Goal: Navigation & Orientation: Understand site structure

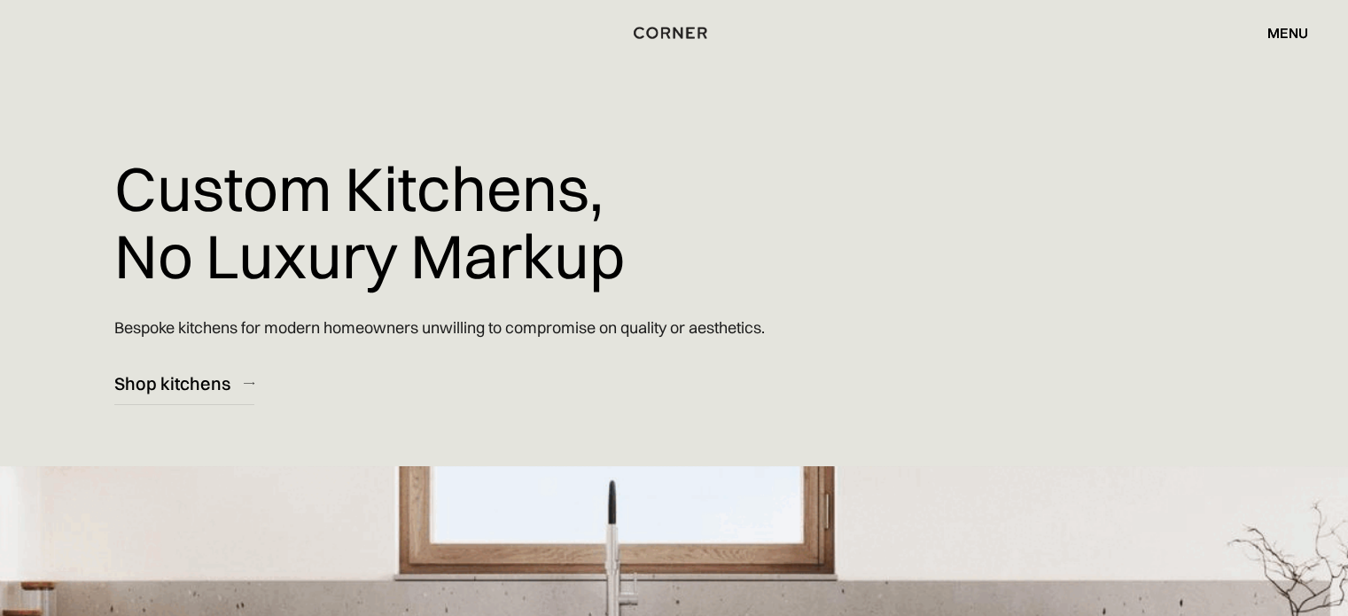
click at [1288, 35] on div "menu" at bounding box center [1288, 33] width 41 height 14
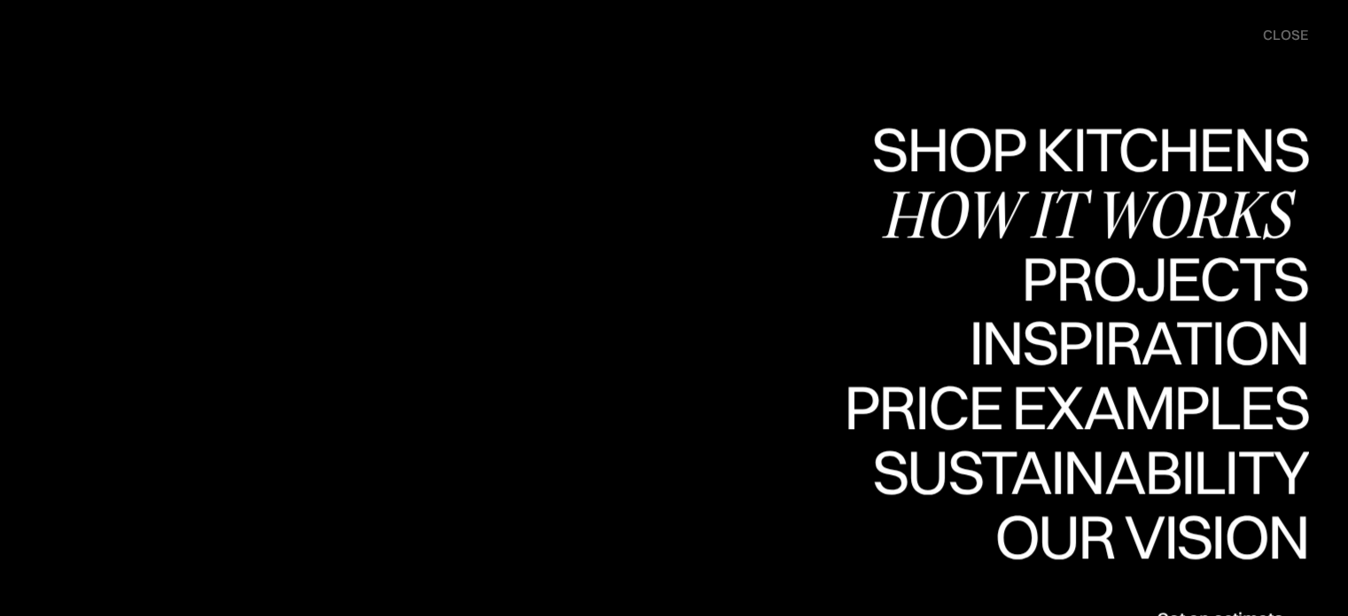
click at [1116, 221] on div "How it works" at bounding box center [1094, 214] width 427 height 62
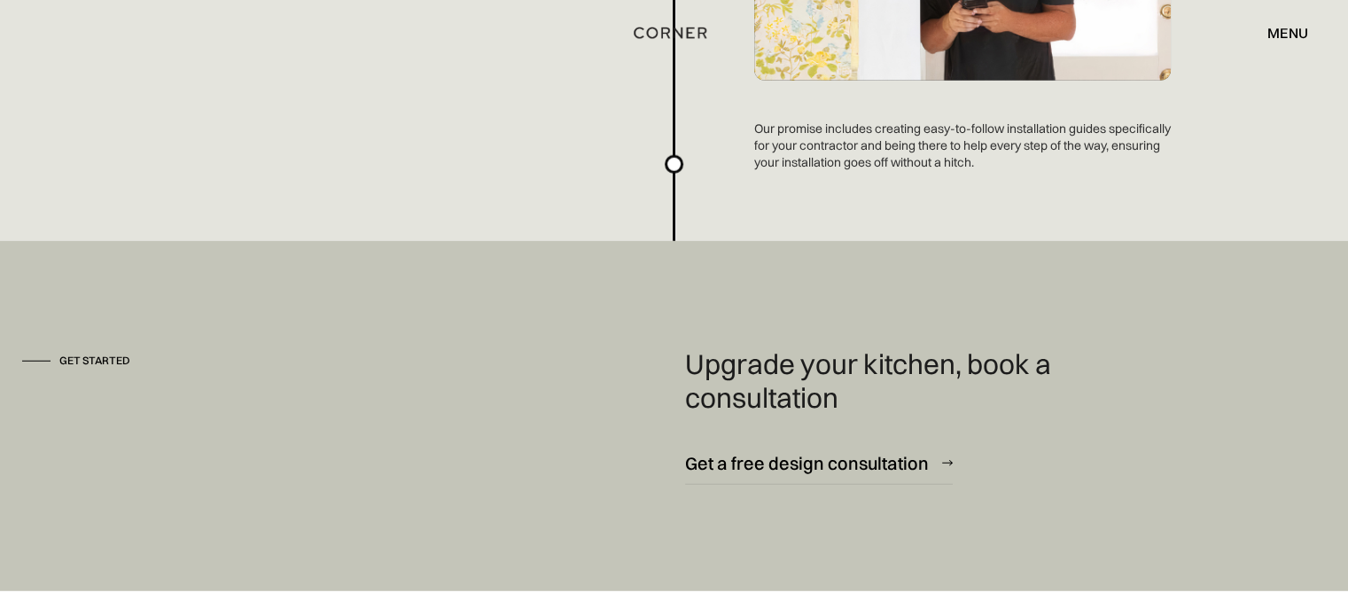
scroll to position [4875, 0]
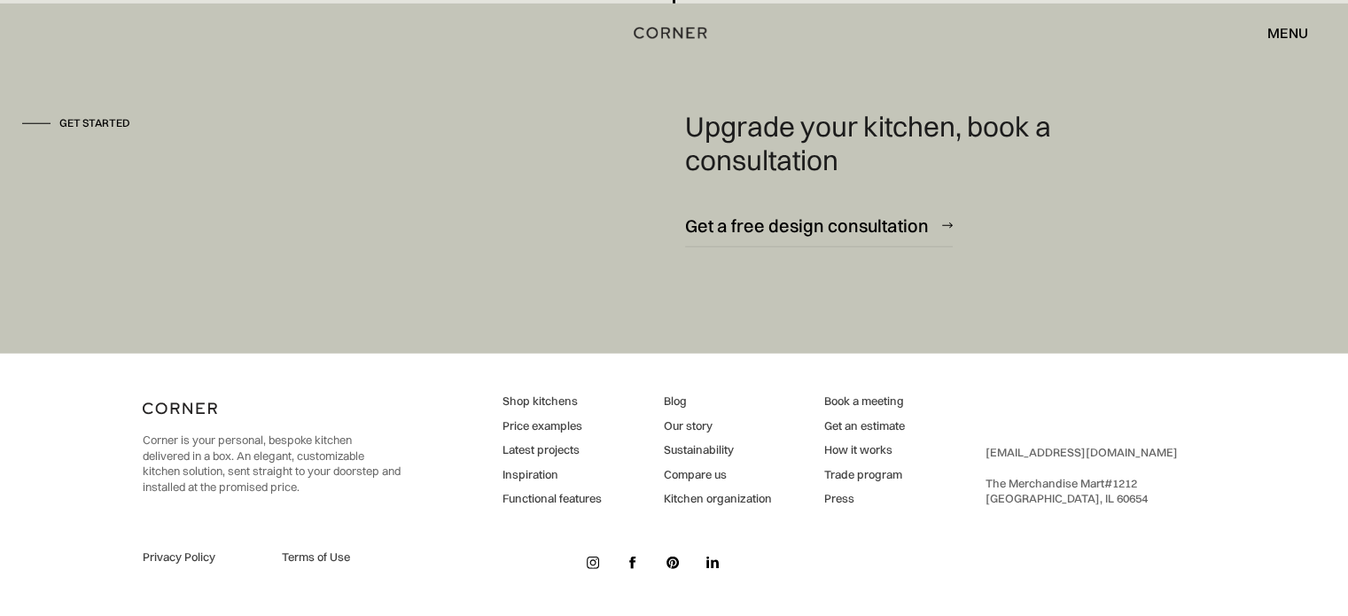
click at [1290, 31] on div "menu" at bounding box center [1288, 33] width 41 height 14
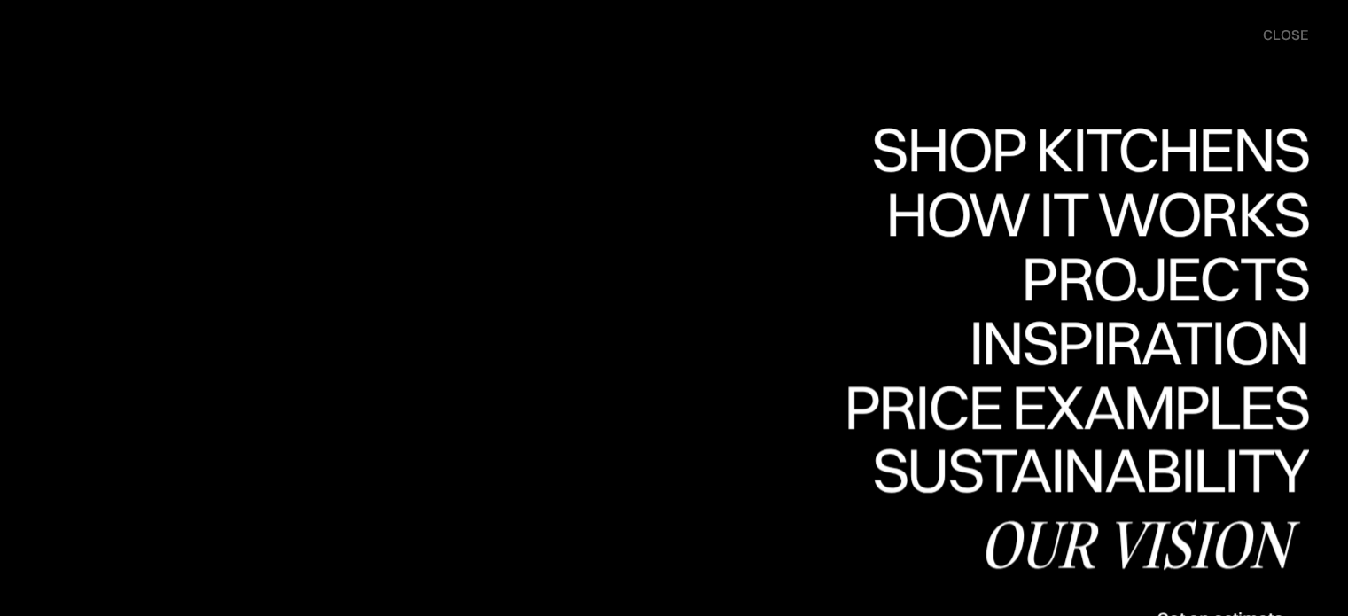
click at [1082, 539] on div "Our vision" at bounding box center [1144, 543] width 329 height 62
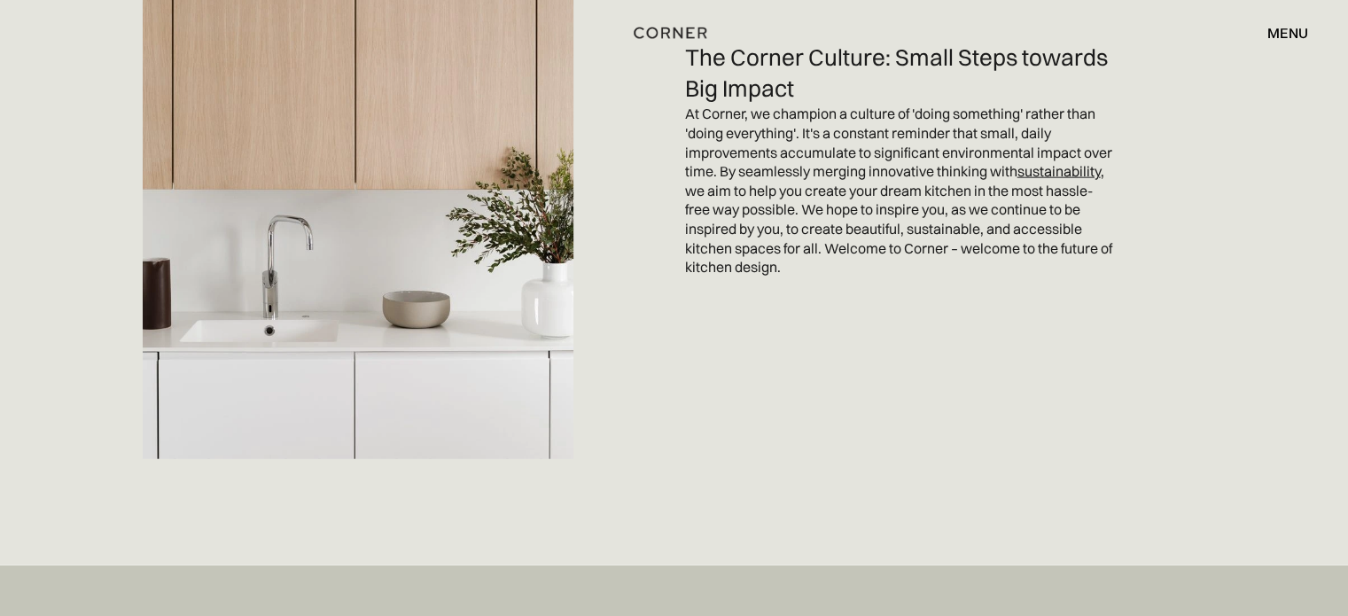
scroll to position [3695, 0]
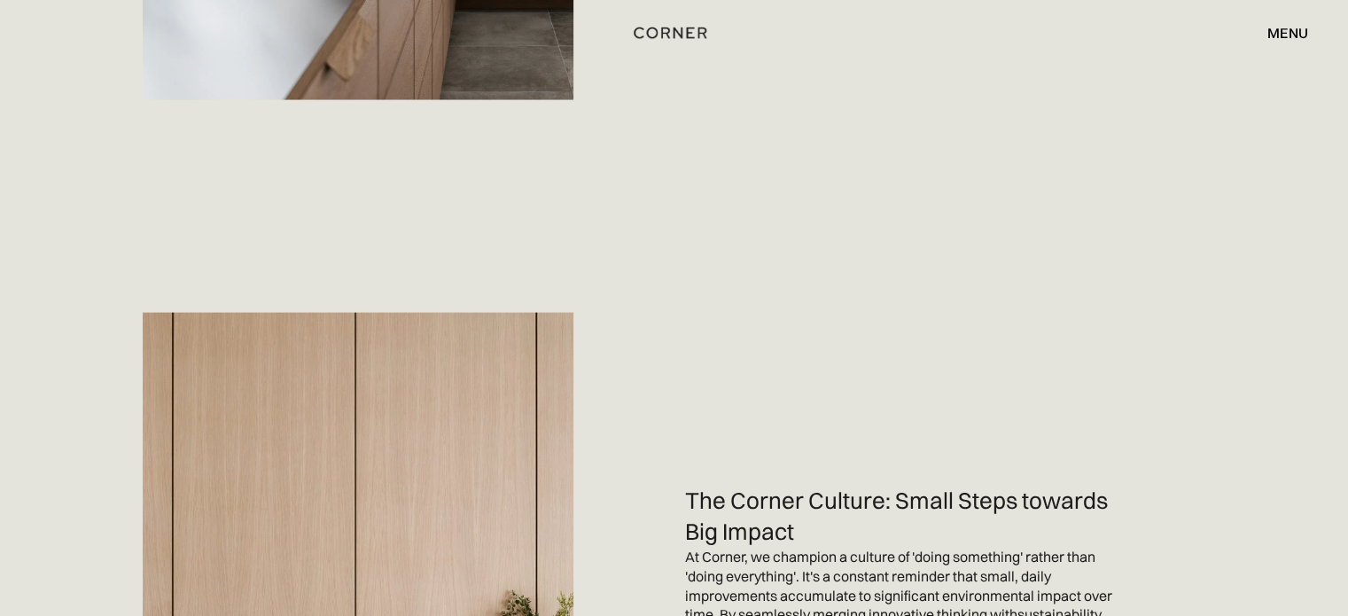
click at [1299, 27] on div "menu" at bounding box center [1288, 33] width 41 height 14
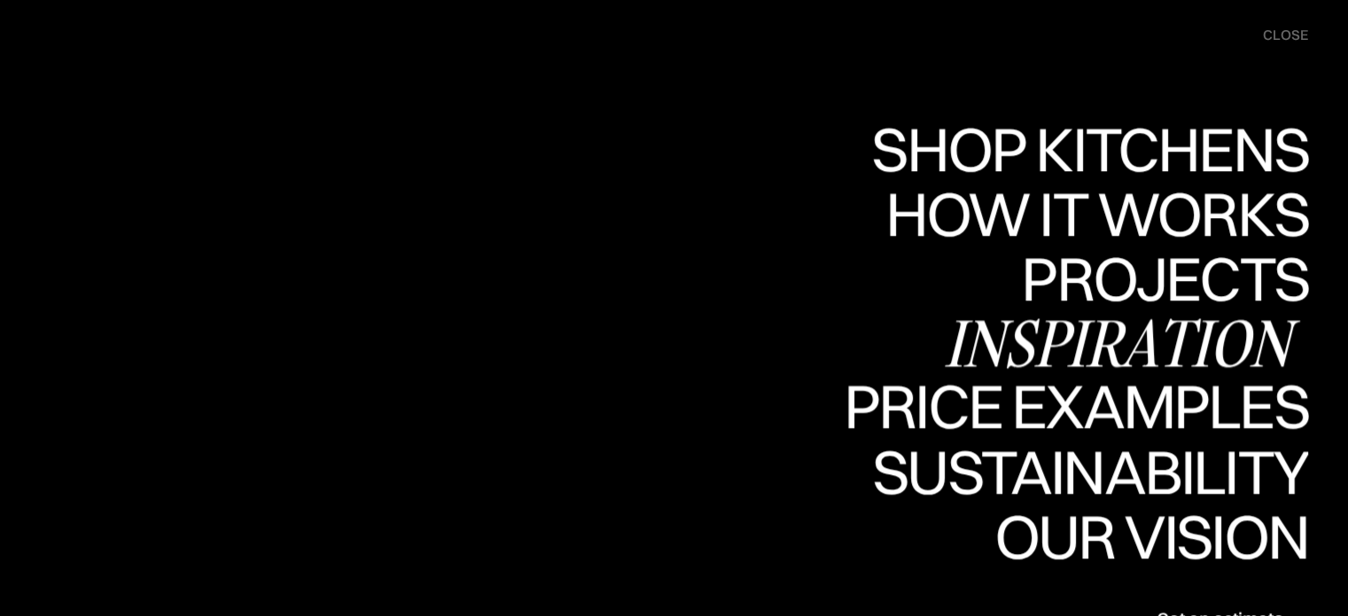
click at [1103, 343] on div "Inspiration" at bounding box center [1126, 343] width 364 height 62
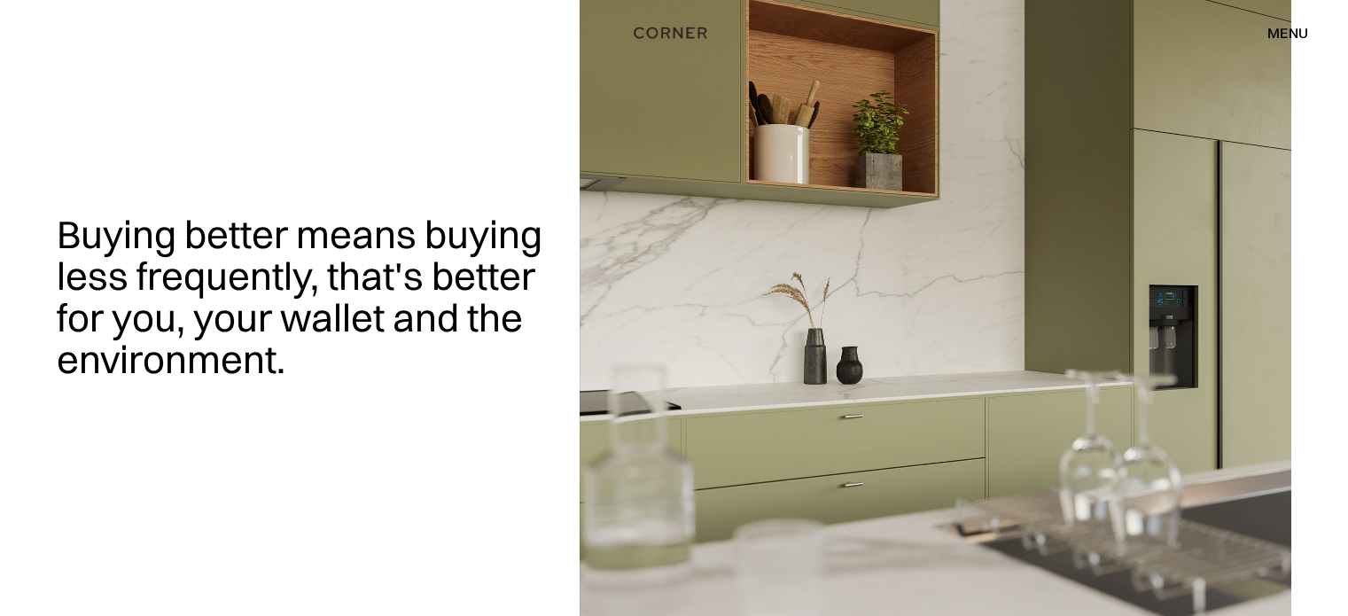
click at [1287, 27] on div "menu" at bounding box center [1288, 33] width 41 height 14
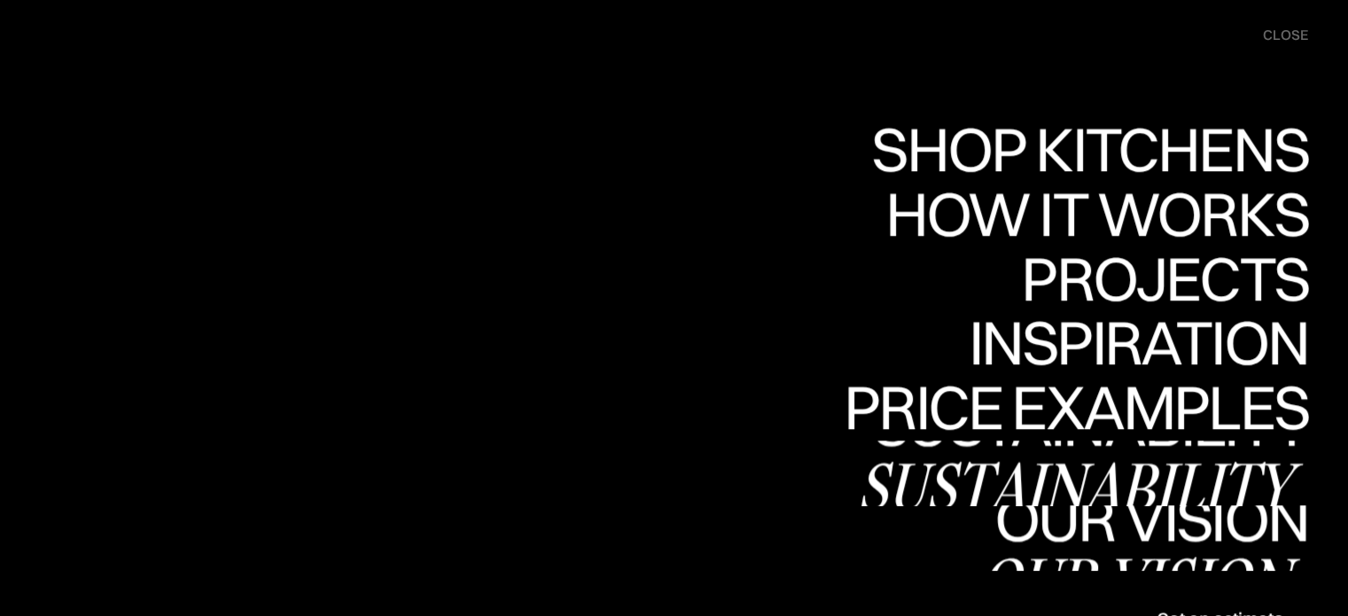
click at [1094, 550] on div "Our vision" at bounding box center [1144, 581] width 329 height 62
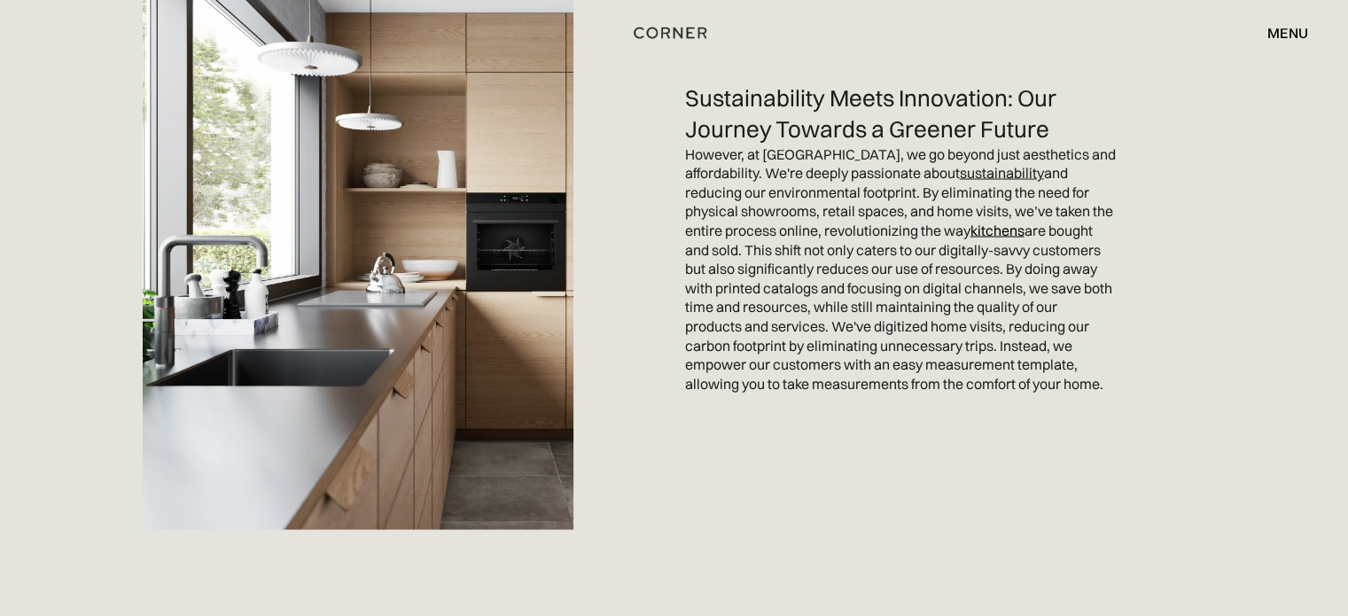
scroll to position [3280, 0]
